Goal: Task Accomplishment & Management: Manage account settings

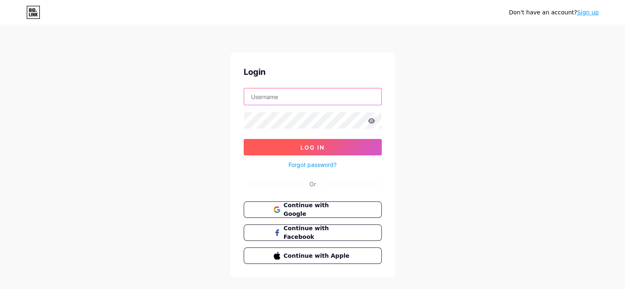
type input "RLXTECH"
click at [313, 147] on span "Log In" at bounding box center [312, 147] width 24 height 7
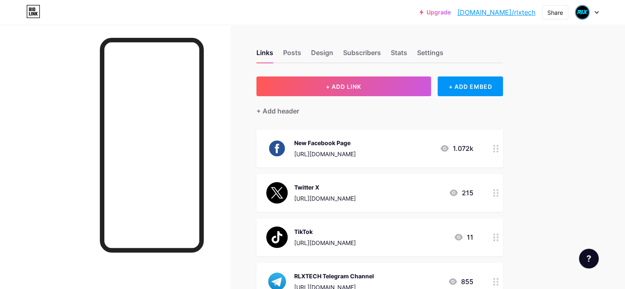
click at [356, 144] on div "New Facebook Page" at bounding box center [325, 143] width 62 height 9
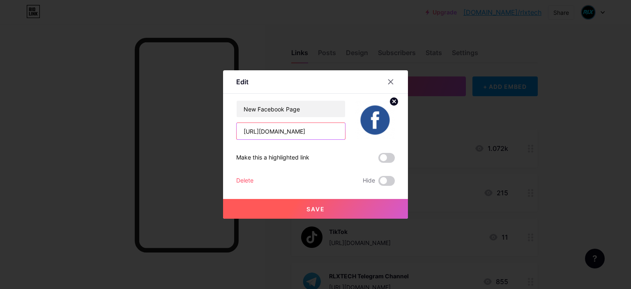
click at [326, 130] on input "[URL][DOMAIN_NAME]" at bounding box center [291, 131] width 109 height 16
paste input "T3CH"
type input "[URL][DOMAIN_NAME]"
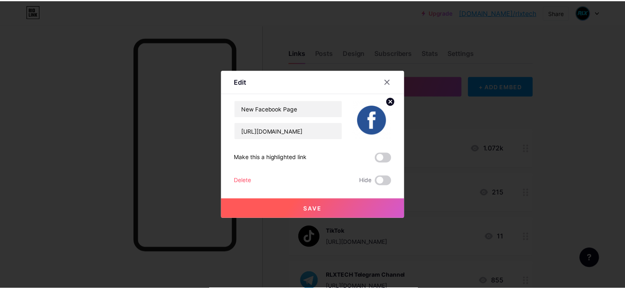
scroll to position [0, 0]
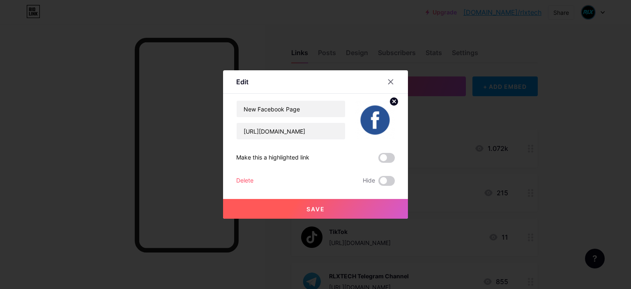
click at [386, 157] on span at bounding box center [387, 158] width 16 height 10
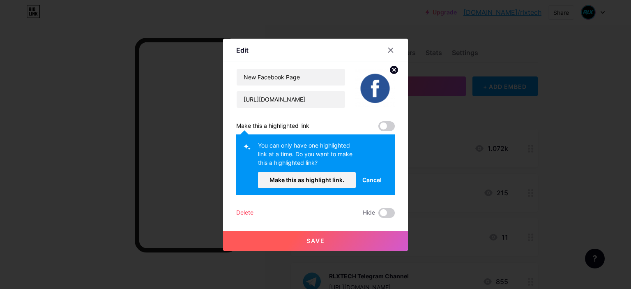
click at [369, 180] on span "Cancel" at bounding box center [371, 179] width 19 height 9
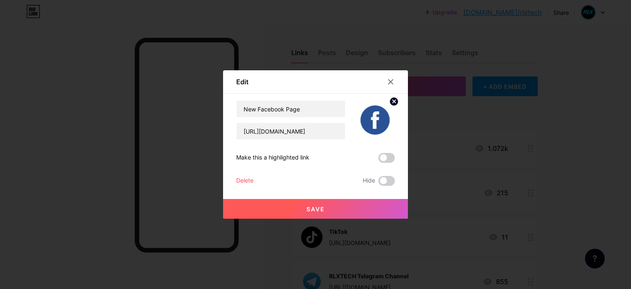
click at [332, 206] on button "Save" at bounding box center [315, 209] width 185 height 20
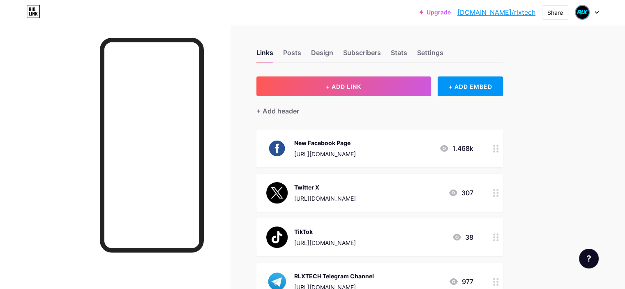
click at [416, 196] on div "Twitter X [URL][DOMAIN_NAME] 307" at bounding box center [369, 192] width 207 height 21
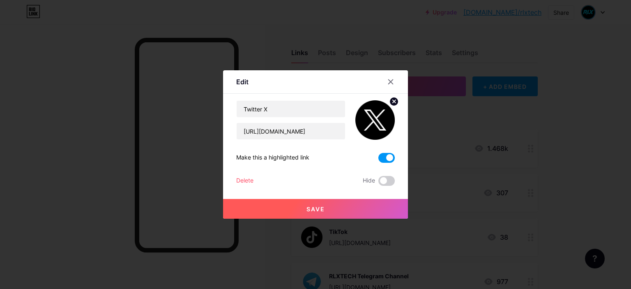
click at [390, 157] on span at bounding box center [387, 158] width 16 height 10
click at [379, 160] on input "checkbox" at bounding box center [379, 160] width 0 height 0
click at [352, 207] on button "Save" at bounding box center [315, 209] width 185 height 20
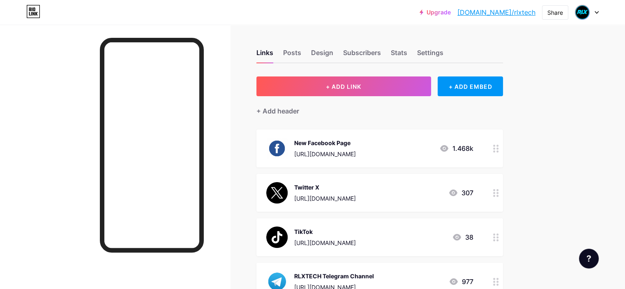
click at [356, 151] on div "[URL][DOMAIN_NAME]" at bounding box center [325, 154] width 62 height 9
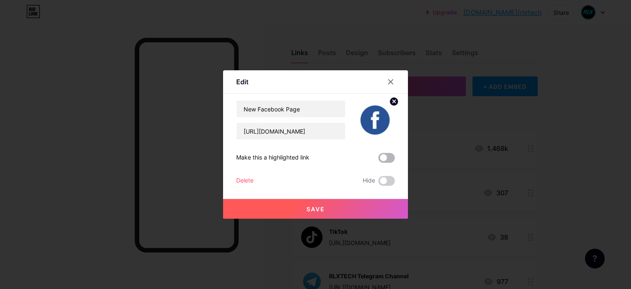
click at [391, 161] on span at bounding box center [387, 158] width 16 height 10
click at [379, 160] on input "checkbox" at bounding box center [379, 160] width 0 height 0
click at [375, 205] on button "Save" at bounding box center [315, 209] width 185 height 20
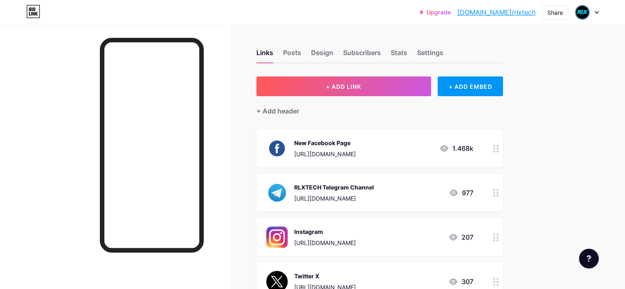
click at [356, 151] on div "[URL][DOMAIN_NAME]" at bounding box center [325, 154] width 62 height 9
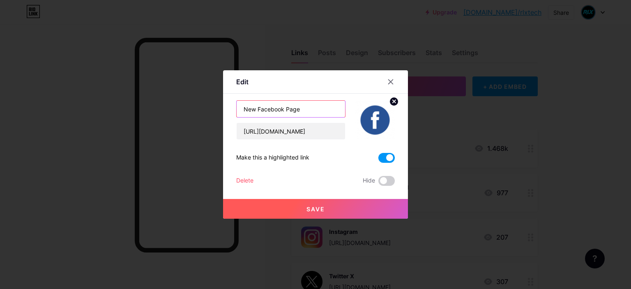
click at [267, 110] on input "New Facebook Page" at bounding box center [291, 109] width 109 height 16
type input "Follow Me On Facebook"
click at [325, 206] on button "Save" at bounding box center [315, 209] width 185 height 20
